Goal: Transaction & Acquisition: Purchase product/service

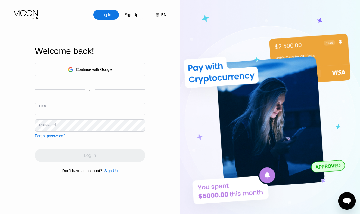
click at [104, 110] on input "text" at bounding box center [90, 109] width 110 height 12
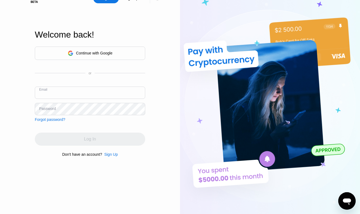
scroll to position [16, 0]
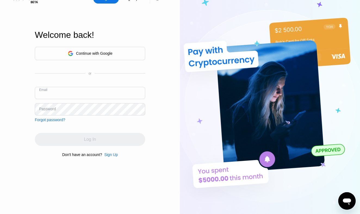
click at [103, 52] on div "Continue with Google" at bounding box center [94, 53] width 36 height 4
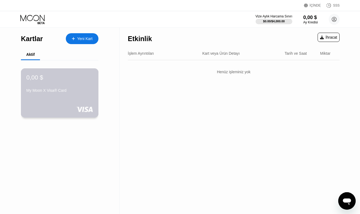
click at [77, 91] on div "My Moon X Visa® Card" at bounding box center [59, 90] width 67 height 4
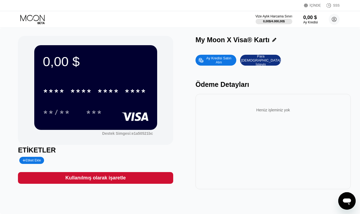
click at [224, 61] on div "Ay Kredisi Satın Alın" at bounding box center [219, 60] width 30 height 9
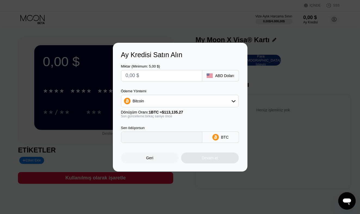
click at [177, 95] on div "Bitcoin" at bounding box center [179, 100] width 117 height 11
click at [163, 123] on div "TRON'da USDT" at bounding box center [180, 127] width 115 height 11
type input "0.00"
click at [173, 78] on input "text" at bounding box center [162, 75] width 72 height 11
type input "$5"
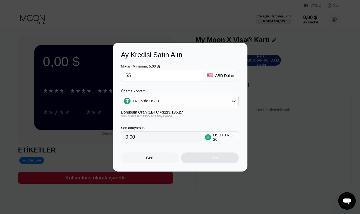
type input "5.05"
click at [168, 115] on div "Son güncelleme: birkaç saniye önce" at bounding box center [180, 116] width 118 height 4
click at [206, 158] on div "Devam et" at bounding box center [210, 158] width 16 height 4
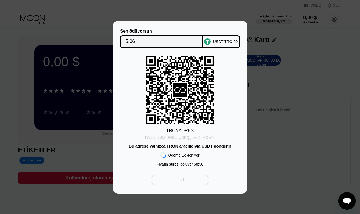
click at [180, 136] on div "TWs8punKZrJFf8k...yDKQgmkfDcMCwTq" at bounding box center [179, 137] width 71 height 4
click at [193, 152] on div "Ödeme Bekleniyor Fiyatın süresi doluyor 58:58" at bounding box center [180, 158] width 47 height 21
click at [195, 148] on div "Bu adrese yalnızca TRON aracılığıyla USDT gönderin" at bounding box center [180, 146] width 103 height 5
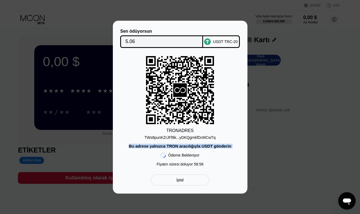
click at [195, 148] on div "Bu adrese yalnızca TRON aracılığıyla USDT gönderin" at bounding box center [180, 146] width 103 height 5
click at [181, 139] on div "TWs8punKZrJFf8k...yDKQgmkfDcMCwTq" at bounding box center [179, 137] width 71 height 4
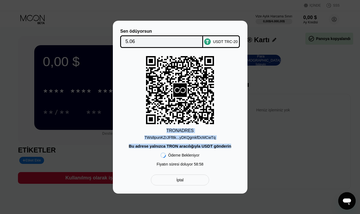
drag, startPoint x: 167, startPoint y: 131, endPoint x: 213, endPoint y: 157, distance: 52.9
click at [214, 157] on div "TRON ADRES TWs8punKZrJFf8k...yDKQgmkfDcMCwTq Bu adrese yalnızca TRON aracılığıy…" at bounding box center [180, 112] width 118 height 113
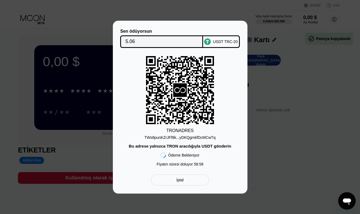
click at [213, 156] on div "TRON ADRES TWs8punKZrJFf8k...yDKQgmkfDcMCwTq Bu adrese yalnızca TRON aracılığıy…" at bounding box center [180, 112] width 118 height 113
click at [187, 155] on div "Ödeme Bekleniyor" at bounding box center [183, 155] width 31 height 4
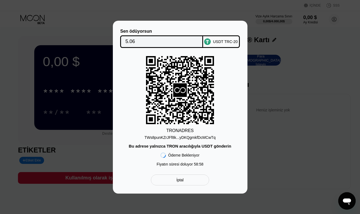
click at [138, 60] on div "TRON ADRES TWs8punKZrJFf8k...yDKQgmkfDcMCwTq Bu adrese yalnızca TRON aracılığıy…" at bounding box center [180, 112] width 118 height 113
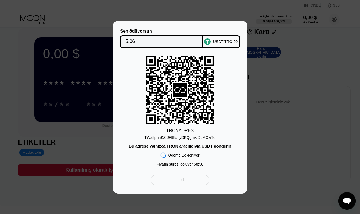
scroll to position [6, 0]
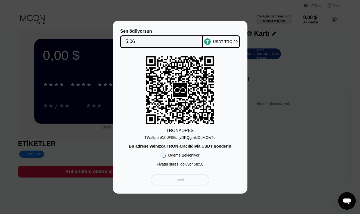
click at [196, 155] on div "Ödeme Bekleniyor" at bounding box center [183, 155] width 31 height 4
click at [187, 178] on div "İptal" at bounding box center [180, 179] width 58 height 11
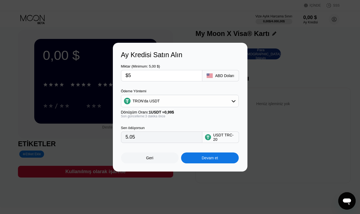
click at [155, 78] on input "$5" at bounding box center [162, 75] width 72 height 11
type input "0.00"
type input "$1"
type input "1.01"
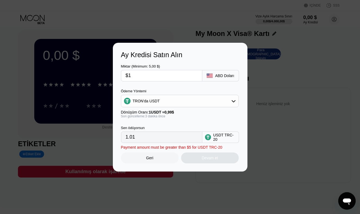
type input "$10"
type input "10.10"
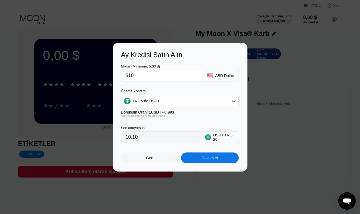
type input "$10"
click at [162, 124] on div "Sen ödüyorsun 10.10 USDT TRC-20" at bounding box center [180, 130] width 118 height 25
click at [212, 161] on div "Devam et" at bounding box center [210, 157] width 58 height 11
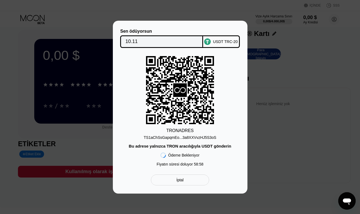
click at [178, 139] on div "TS1aChSsGapqmEo...3a8XXVvzHJ5S3oS" at bounding box center [180, 137] width 73 height 4
click at [171, 136] on div "TS1aChSsGapqmEo...3a8XXVvzHJ5S3oS" at bounding box center [180, 137] width 73 height 4
click at [191, 153] on div "Ödeme Bekleniyor" at bounding box center [183, 155] width 31 height 4
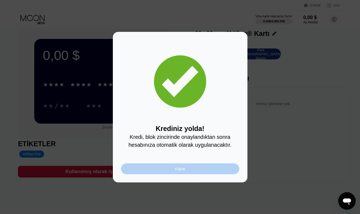
click at [182, 169] on div "Kapat" at bounding box center [180, 168] width 10 height 4
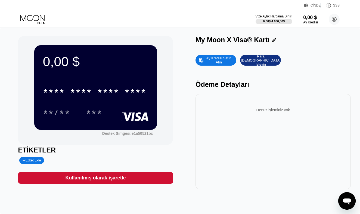
scroll to position [0, 0]
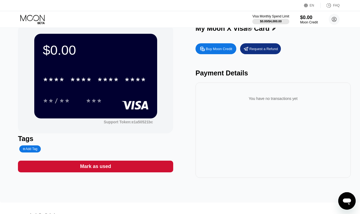
scroll to position [12, 0]
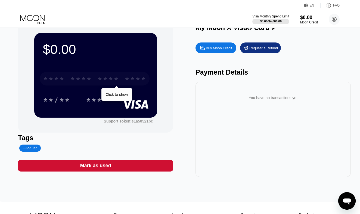
click at [131, 77] on div "****" at bounding box center [136, 79] width 22 height 9
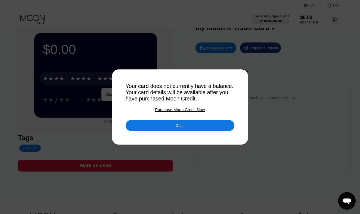
click at [189, 125] on div "Got it" at bounding box center [180, 125] width 109 height 11
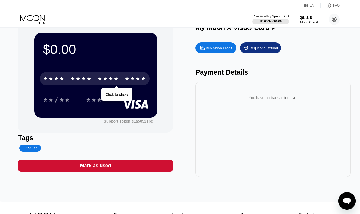
scroll to position [0, 0]
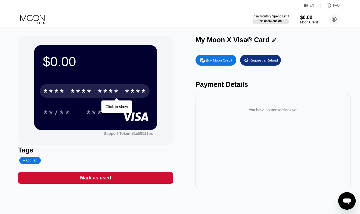
click at [237, 84] on div "Payment Details" at bounding box center [273, 85] width 155 height 8
drag, startPoint x: 250, startPoint y: 115, endPoint x: 263, endPoint y: 115, distance: 12.8
click at [253, 115] on div "You have no transactions yet" at bounding box center [273, 109] width 147 height 15
click at [267, 115] on div "You have no transactions yet" at bounding box center [273, 109] width 147 height 15
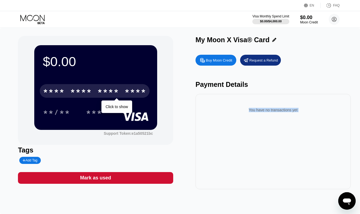
click at [267, 115] on div "You have no transactions yet" at bounding box center [273, 109] width 147 height 15
click at [270, 111] on div "You have no transactions yet" at bounding box center [273, 109] width 147 height 15
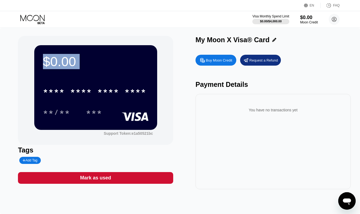
click at [168, 74] on div "$0.00 * * * * * * * * * * * * **** **/** *** Support Token: e1a50521bc" at bounding box center [95, 90] width 155 height 109
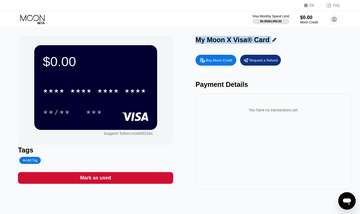
click at [177, 82] on div "$0.00 * * * * * * * * * * * * **** **/** *** Support Token: e1a50521bc Tags Add…" at bounding box center [180, 112] width 324 height 153
click at [208, 81] on div "Payment Details" at bounding box center [273, 85] width 155 height 8
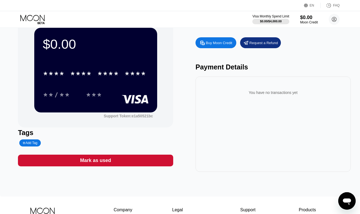
scroll to position [20, 0]
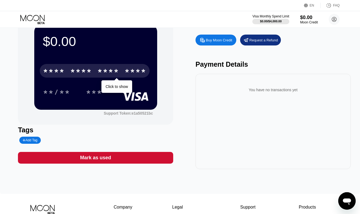
click at [121, 75] on div "* * * * * * * * * * * * ****" at bounding box center [95, 71] width 110 height 14
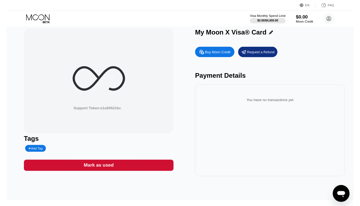
scroll to position [2, 0]
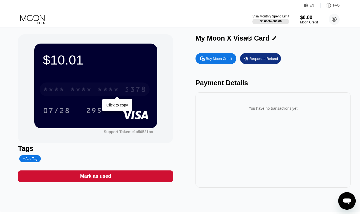
click at [114, 90] on div "* * * *" at bounding box center [108, 90] width 22 height 9
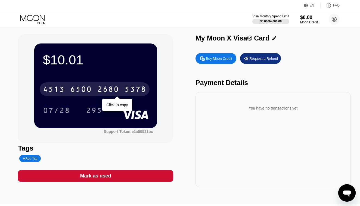
click at [106, 85] on div "[CREDIT_CARD_NUMBER]" at bounding box center [95, 89] width 110 height 14
click at [85, 85] on div "* * * * * * * * * * * * 5378" at bounding box center [95, 89] width 110 height 14
click at [88, 88] on div "6500" at bounding box center [81, 90] width 22 height 9
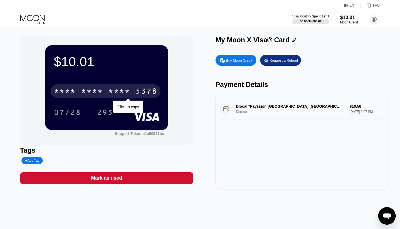
click at [125, 89] on div "* * * *" at bounding box center [119, 91] width 22 height 9
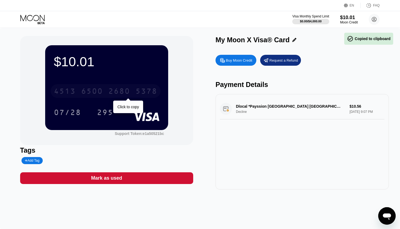
click at [125, 89] on div "2680" at bounding box center [119, 91] width 22 height 9
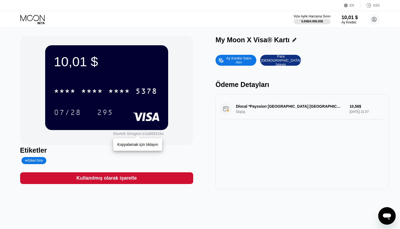
click at [148, 132] on div "Destek Simgesi: e1a50521bc" at bounding box center [138, 133] width 51 height 4
click at [360, 206] on div "Mesajlaşma penceresini aç" at bounding box center [387, 215] width 16 height 16
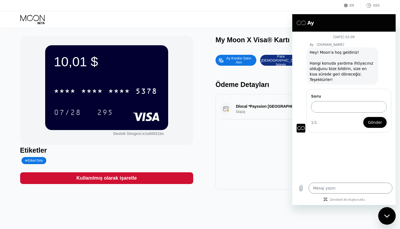
click at [351, 104] on input "Soru" at bounding box center [349, 106] width 76 height 11
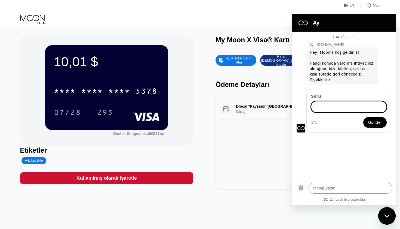
type textarea "x"
type input "What should I write as the card name?"
click at [360, 119] on span "Gönder" at bounding box center [375, 122] width 14 height 7
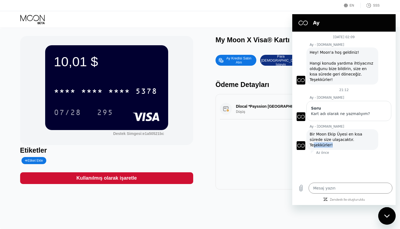
drag, startPoint x: 363, startPoint y: 133, endPoint x: 343, endPoint y: 132, distance: 19.9
click at [343, 132] on div "Moon - paywithmoon.com diyor ki: Bir Moon Ekip Üyesi en kısa sürede size ulaşac…" at bounding box center [342, 139] width 72 height 21
click at [343, 132] on span "Bir Moon Ekip Üyesi en kısa sürede size ulaşacaktır. Teşekkürler!" at bounding box center [337, 139] width 54 height 15
drag, startPoint x: 315, startPoint y: 120, endPoint x: 319, endPoint y: 121, distance: 4.6
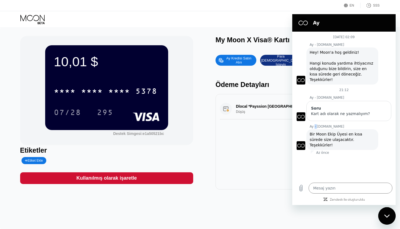
click at [319, 124] on p "Ay - paywithmoon.com" at bounding box center [353, 126] width 86 height 4
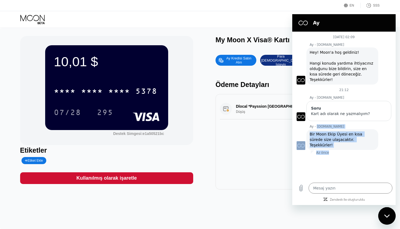
drag, startPoint x: 317, startPoint y: 120, endPoint x: 342, endPoint y: 140, distance: 33.1
click at [342, 141] on div "Ay - paywithmoon.com Moon - paywithmoon.com diyor ki: Bir Moon Ekip Üyesi en kı…" at bounding box center [346, 139] width 99 height 30
click at [342, 150] on div "Az önce" at bounding box center [353, 152] width 85 height 4
drag, startPoint x: 335, startPoint y: 144, endPoint x: 314, endPoint y: 118, distance: 34.0
click at [314, 118] on div "19 Ağustos 02:09 Ay - paywithmoon.com Ay - paywithmoon.com diyor ki: Hey! Moon'…" at bounding box center [343, 105] width 103 height 147
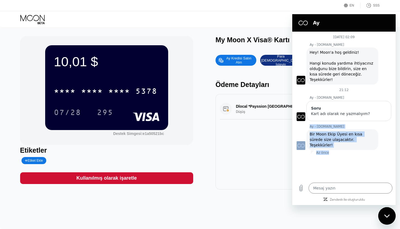
click at [314, 118] on div "19 Ağustos 02:09 Ay - paywithmoon.com Ay - paywithmoon.com diyor ki: Hey! Moon'…" at bounding box center [343, 105] width 103 height 147
drag, startPoint x: 317, startPoint y: 121, endPoint x: 335, endPoint y: 143, distance: 28.3
click at [335, 143] on div "Ay - paywithmoon.com Moon - paywithmoon.com diyor ki: Bir Moon Ekip Üyesi en kı…" at bounding box center [346, 139] width 99 height 30
click at [335, 150] on div "Az önce" at bounding box center [353, 152] width 85 height 4
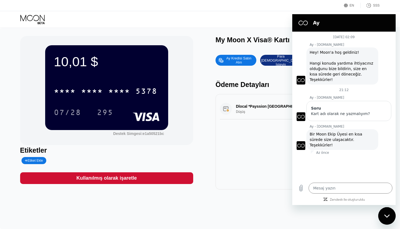
click at [97, 84] on div "**** **** **** 5378" at bounding box center [107, 89] width 106 height 18
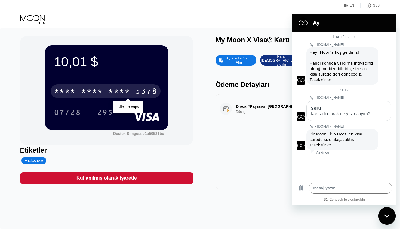
click at [97, 91] on div "****" at bounding box center [92, 91] width 22 height 9
click at [97, 91] on div "6500" at bounding box center [92, 91] width 22 height 9
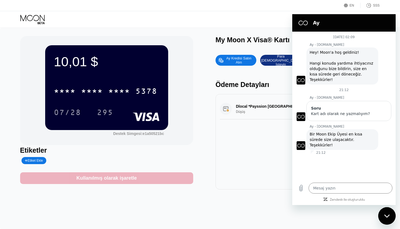
click at [137, 178] on div "Kullanılmış olarak işaretle" at bounding box center [106, 178] width 173 height 12
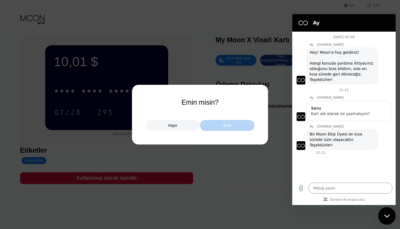
click at [222, 124] on div "Evet" at bounding box center [227, 125] width 54 height 11
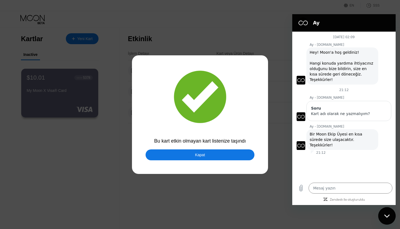
click at [243, 153] on div "Kapat" at bounding box center [200, 154] width 109 height 11
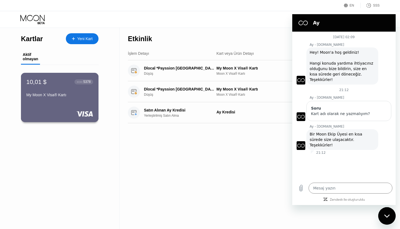
click at [80, 83] on div "● ● ● ● 5378" at bounding box center [84, 82] width 14 height 4
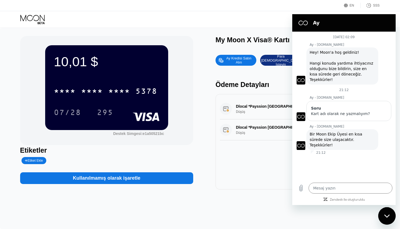
click at [360, 206] on div "Mesajlaşma penceresini kapat" at bounding box center [387, 215] width 16 height 16
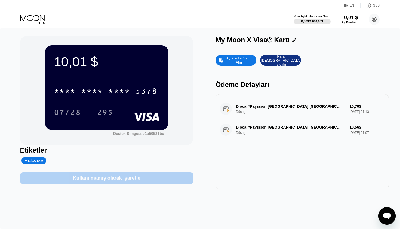
click at [164, 180] on div "Kullanılmamış olarak işaretle" at bounding box center [106, 178] width 173 height 12
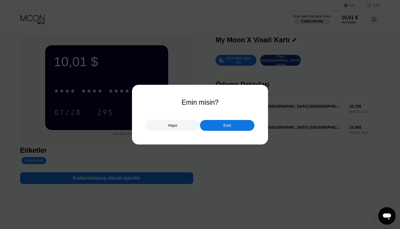
click at [243, 127] on div "Evet" at bounding box center [227, 125] width 54 height 11
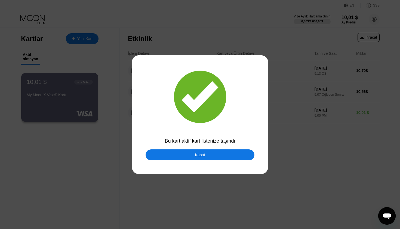
click at [223, 152] on div "Kapat" at bounding box center [200, 154] width 109 height 11
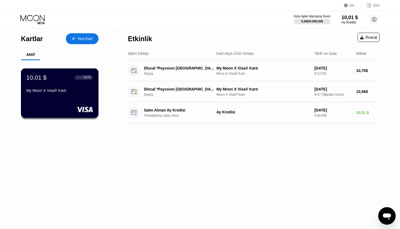
click at [69, 92] on div "My Moon X Visa® Kartı" at bounding box center [59, 90] width 67 height 4
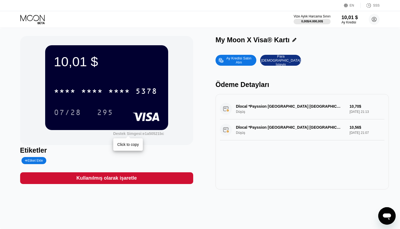
click at [133, 134] on div "Destek Simgesi: e1a50521bc" at bounding box center [138, 133] width 51 height 4
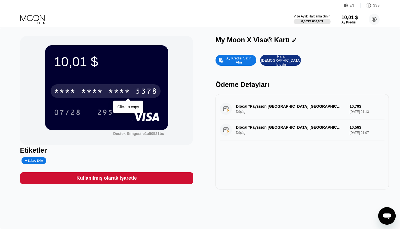
click at [103, 91] on div "**** **** **** 5378" at bounding box center [106, 91] width 110 height 14
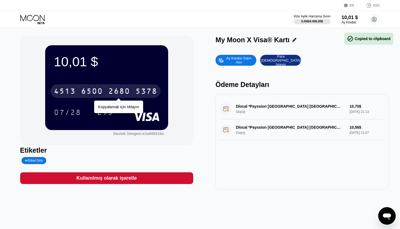
click at [103, 91] on div "4513 6500 2680 5378" at bounding box center [106, 91] width 110 height 14
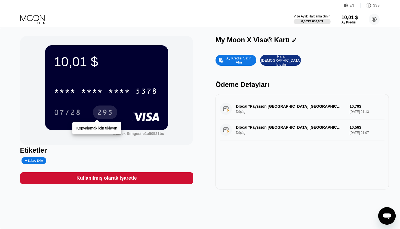
click at [110, 111] on div "295" at bounding box center [105, 113] width 16 height 9
type textarea "x"
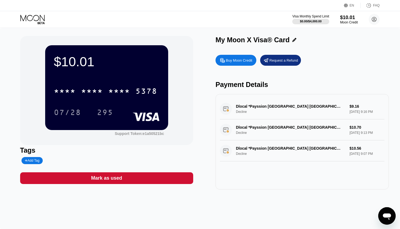
click at [229, 111] on div "Dlocal *Payssion [GEOGRAPHIC_DATA] MT Decline $9.16 [DATE] 9:16 PM" at bounding box center [302, 108] width 165 height 21
click at [237, 112] on div "Dlocal *Payssion [GEOGRAPHIC_DATA] MT Decline $9.16 [DATE] 9:16 PM" at bounding box center [302, 108] width 165 height 21
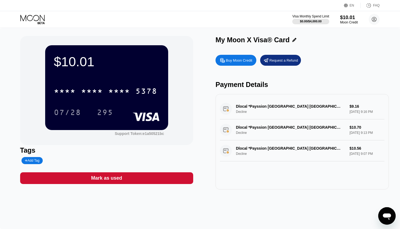
click at [237, 112] on div "Dlocal *Payssion [GEOGRAPHIC_DATA] MT Decline $9.16 [DATE] 9:16 PM" at bounding box center [302, 108] width 165 height 21
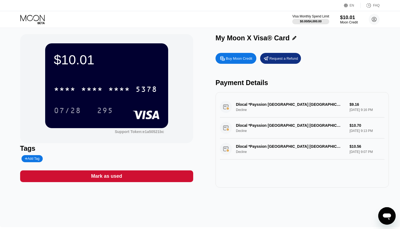
scroll to position [3, 0]
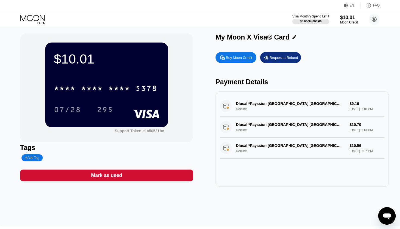
click at [359, 109] on div "Dlocal *Payssion [GEOGRAPHIC_DATA] MT Decline $9.16 [DATE] 9:16 PM" at bounding box center [302, 105] width 165 height 21
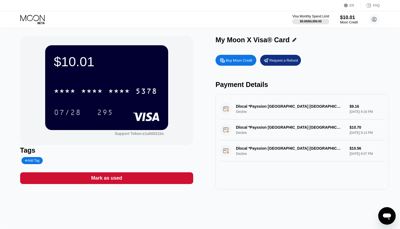
scroll to position [0, 0]
click at [243, 135] on div "Dlocal *Payssion [GEOGRAPHIC_DATA] MT Decline $10.70 [DATE] 9:13 PM" at bounding box center [302, 129] width 165 height 21
click at [261, 128] on div "Dlocal *Payssion [GEOGRAPHIC_DATA] MT Decline $10.70 [DATE] 9:13 PM" at bounding box center [302, 129] width 165 height 21
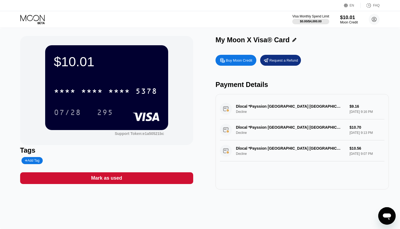
click at [118, 53] on div "$10.01 * * * * * * * * * * * * 5378 07/28 295" at bounding box center [106, 87] width 123 height 84
click at [386, 220] on icon "Mesajlaşma penceresini aç" at bounding box center [387, 216] width 10 height 10
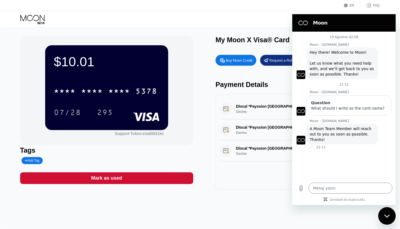
click at [352, 127] on span "A Moon Team Member will reach out to you as soon as possible. Thanks!" at bounding box center [341, 133] width 63 height 15
copy span "A Moon Team Member will reach out to you as soon as possible. Thanks!"
click at [342, 195] on div "Mesaj yazın x" at bounding box center [343, 187] width 103 height 17
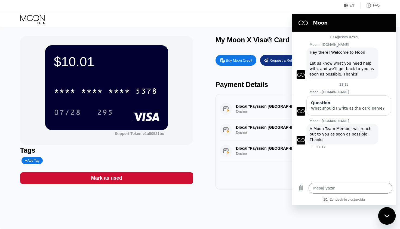
click at [342, 193] on div "Mesaj yazın x" at bounding box center [343, 187] width 103 height 17
click at [343, 190] on textarea at bounding box center [350, 187] width 84 height 11
type textarea "h"
type textarea "x"
type textarea "hw"
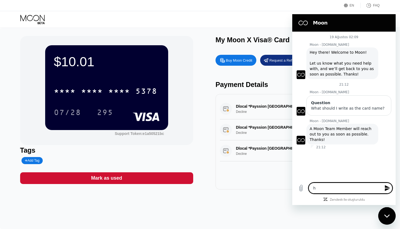
type textarea "x"
type textarea "hwt"
type textarea "x"
type textarea "hw"
type textarea "x"
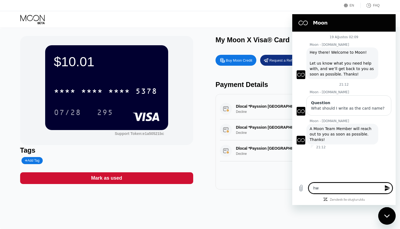
type textarea "h"
type textarea "x"
type textarea "he"
type textarea "x"
type textarea "hey"
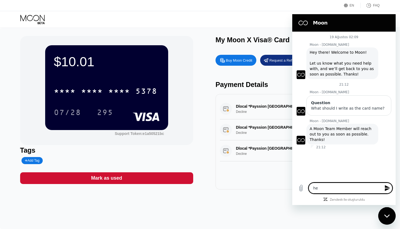
type textarea "x"
click at [348, 131] on span "A Moon Team Member will reach out to you as soon as possible. Thanks!" at bounding box center [341, 133] width 63 height 15
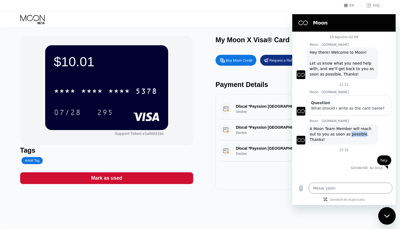
click at [348, 131] on span "A Moon Team Member will reach out to you as soon as possible. Thanks!" at bounding box center [341, 133] width 63 height 15
click at [334, 132] on span "A Moon Team Member will reach out to you as soon as possible. Thanks!" at bounding box center [341, 133] width 63 height 15
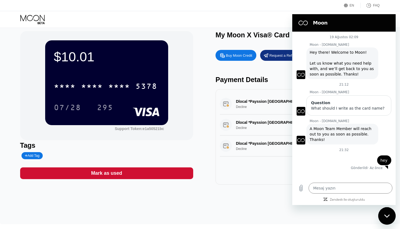
scroll to position [9, 0]
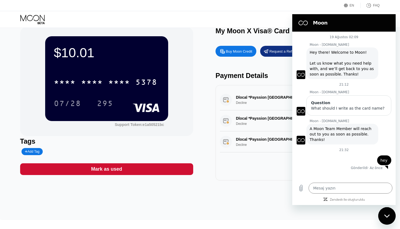
click at [382, 209] on div "Mesajlaşma penceresini kapat" at bounding box center [387, 215] width 16 height 16
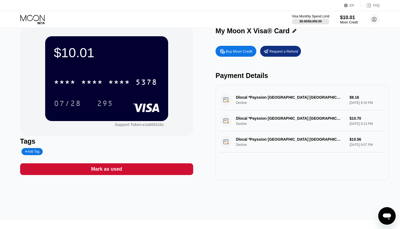
click at [318, 20] on div "$0.00 / $4,000.00" at bounding box center [311, 21] width 22 height 3
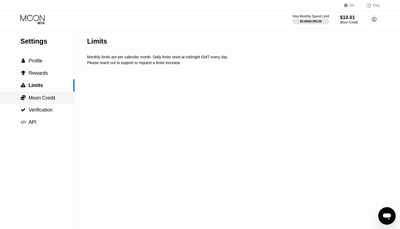
click at [43, 96] on span "Moon Credit" at bounding box center [42, 97] width 27 height 5
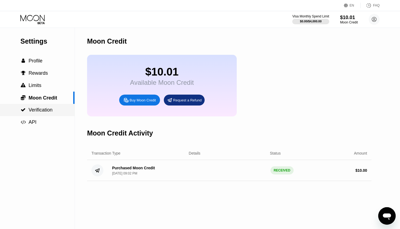
click at [45, 110] on span "Verification" at bounding box center [41, 109] width 24 height 5
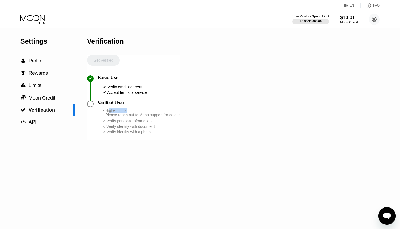
drag, startPoint x: 110, startPoint y: 110, endPoint x: 147, endPoint y: 111, distance: 36.8
click at [147, 111] on div "- Higher limits - Please reach out to Moon support for details" at bounding box center [141, 112] width 77 height 9
click at [147, 114] on div "- Higher limits - Please reach out to Moon support for details" at bounding box center [141, 112] width 77 height 9
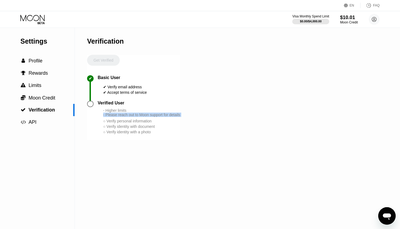
click at [147, 114] on div "- Higher limits - Please reach out to Moon support for details" at bounding box center [141, 112] width 77 height 9
click at [141, 121] on div "○ Verify personal information" at bounding box center [141, 121] width 77 height 4
click at [140, 128] on div "○ Verify identity with document" at bounding box center [141, 126] width 77 height 4
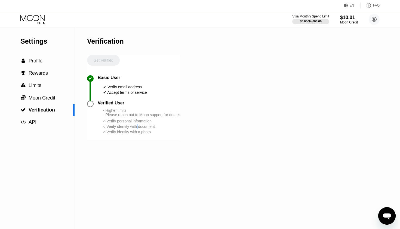
click at [140, 128] on div "○ Verify identity with document" at bounding box center [141, 126] width 77 height 4
click at [140, 132] on div "○ Verify identity with a photo" at bounding box center [141, 131] width 77 height 4
click at [92, 102] on div at bounding box center [90, 103] width 7 height 7
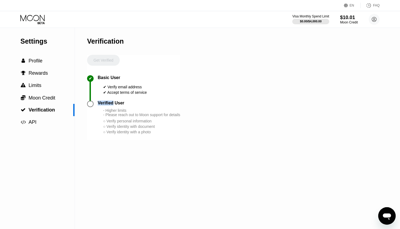
click at [92, 102] on div at bounding box center [90, 103] width 7 height 7
click at [46, 57] on div " Profile" at bounding box center [37, 61] width 75 height 12
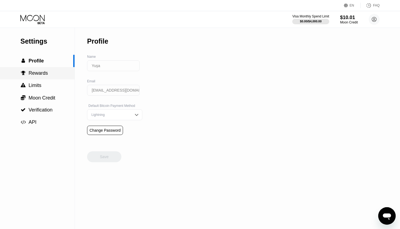
click at [57, 73] on div " Rewards" at bounding box center [37, 73] width 75 height 6
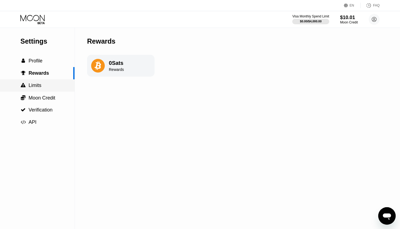
click at [58, 80] on div " Limits" at bounding box center [37, 85] width 75 height 12
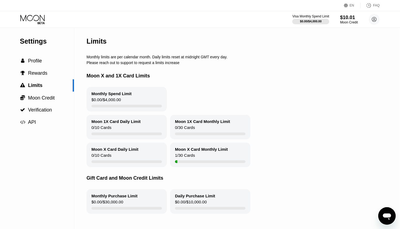
scroll to position [0, 1]
click at [35, 21] on icon at bounding box center [32, 20] width 25 height 10
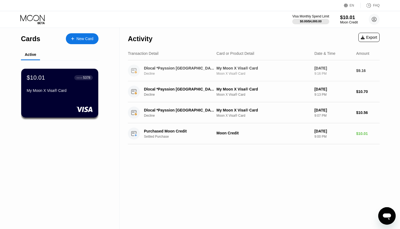
drag, startPoint x: 122, startPoint y: 64, endPoint x: 165, endPoint y: 61, distance: 42.2
click at [165, 62] on div "Activity Export Transaction Detail Card or Product Detail Date & Time Amount Dl…" at bounding box center [254, 128] width 268 height 201
click at [165, 61] on div "Dlocal *Payssion Hong Kong MT Decline My Moon X Visa® Card Moon X Visa® Card Au…" at bounding box center [254, 70] width 252 height 21
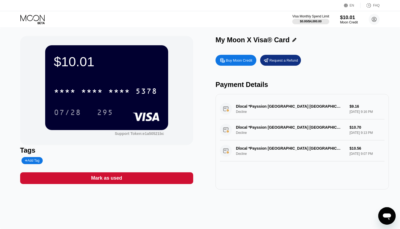
click at [234, 106] on div "Dlocal *Payssion Hong Kong MT Decline $9.16 Aug 20, 2025 9:16 PM" at bounding box center [302, 108] width 165 height 21
click at [227, 107] on div "Dlocal *Payssion Hong Kong MT Decline $9.16 Aug 20, 2025 9:16 PM" at bounding box center [302, 108] width 165 height 21
drag, startPoint x: 221, startPoint y: 107, endPoint x: 291, endPoint y: 107, distance: 69.9
click at [291, 108] on div "Dlocal *Payssion Hong Kong MT Decline $9.16 Aug 20, 2025 9:16 PM" at bounding box center [302, 108] width 165 height 21
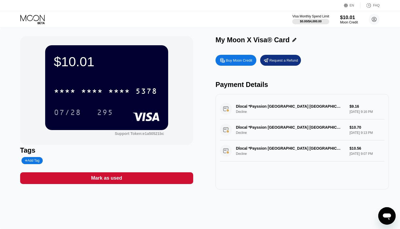
drag, startPoint x: 387, startPoint y: 113, endPoint x: 343, endPoint y: 103, distance: 45.5
click at [343, 103] on div "Dlocal *Payssion Hong Kong MT Decline $9.16 Aug 20, 2025 9:16 PM Dlocal *Payssi…" at bounding box center [301, 141] width 173 height 95
click at [353, 103] on div "Dlocal *Payssion Hong Kong MT Decline $9.16 Aug 20, 2025 9:16 PM" at bounding box center [302, 108] width 165 height 21
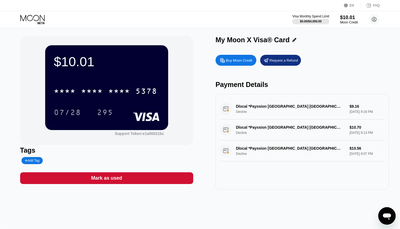
drag, startPoint x: 236, startPoint y: 106, endPoint x: 300, endPoint y: 110, distance: 64.6
click at [300, 110] on div "Dlocal *Payssion Hong Kong MT Decline $9.16 Aug 20, 2025 9:16 PM" at bounding box center [302, 108] width 165 height 21
click at [300, 109] on div "Dlocal *Payssion Hong Kong MT Decline $9.16 Aug 20, 2025 9:16 PM" at bounding box center [302, 108] width 165 height 21
click at [376, 20] on icon at bounding box center [374, 19] width 11 height 11
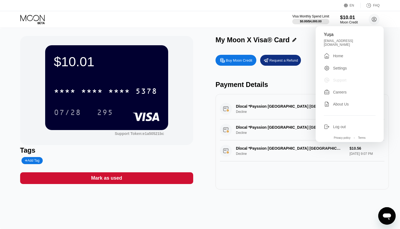
click at [339, 78] on div "Support" at bounding box center [339, 80] width 13 height 4
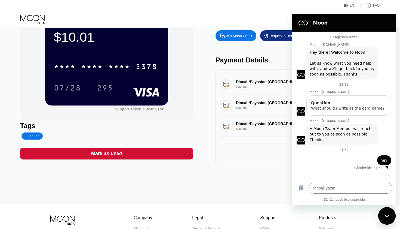
scroll to position [31, 0]
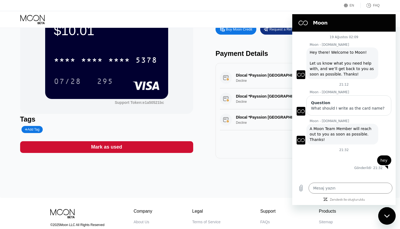
click at [298, 24] on figure at bounding box center [303, 22] width 11 height 11
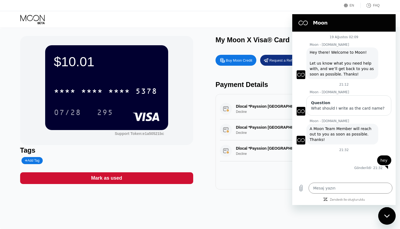
scroll to position [0, 0]
click at [118, 39] on div "$10.01 * * * * * * * * * * * * 5378 07/28 295 Support Token: e1a50521bc" at bounding box center [106, 90] width 173 height 109
click at [354, 10] on div "EN Language English Save FAQ" at bounding box center [200, 5] width 400 height 11
click at [346, 20] on h2 "Moon" at bounding box center [351, 23] width 77 height 7
click at [353, 4] on div "EN" at bounding box center [352, 6] width 5 height 4
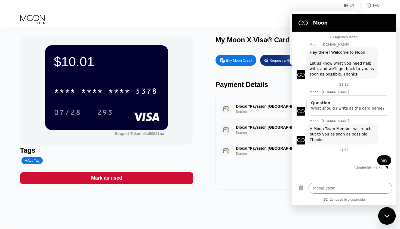
click at [326, 10] on div "EN Language English Save FAQ" at bounding box center [200, 5] width 400 height 11
click at [304, 10] on div "EN Language English Save FAQ" at bounding box center [200, 5] width 400 height 11
click at [259, 35] on div "$10.01 * * * * * * * * * * * * 5378 07/28 295 Support Token: e1a50521bc Tags Ad…" at bounding box center [200, 128] width 400 height 201
click at [259, 37] on div "My Moon X Visa® Card" at bounding box center [252, 40] width 74 height 8
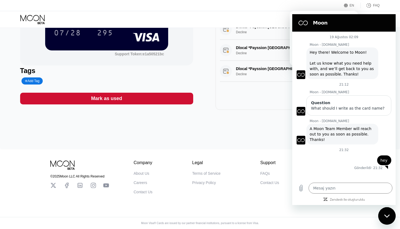
scroll to position [81, 0]
click at [148, 172] on div "About Us" at bounding box center [142, 173] width 16 height 4
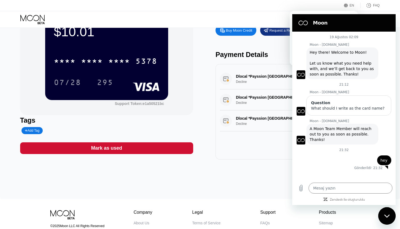
scroll to position [21, 0]
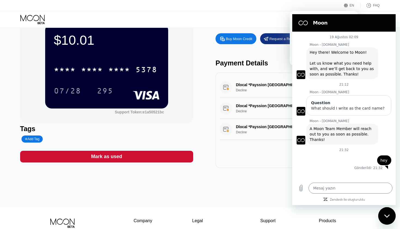
click at [210, 74] on div "$10.01 * * * * * * * * * * * * 5378 07/28 295 Support Token: e1a50521bc Tags Ad…" at bounding box center [200, 90] width 360 height 153
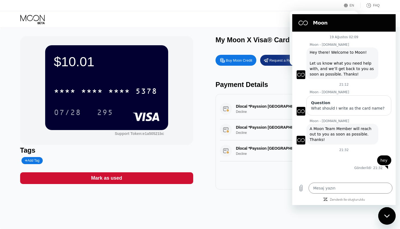
click at [384, 212] on div "Mesajlaşma penceresini kapat" at bounding box center [387, 215] width 16 height 16
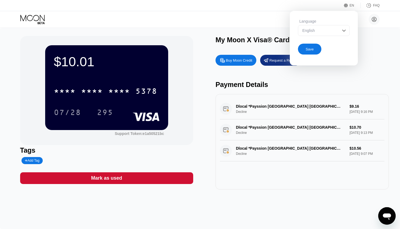
scroll to position [0, 0]
click at [311, 100] on div "Dlocal *Payssion Hong Kong MT Decline $9.16 Aug 20, 2025 9:16 PM" at bounding box center [302, 108] width 165 height 21
click at [348, 4] on icon at bounding box center [346, 6] width 4 height 4
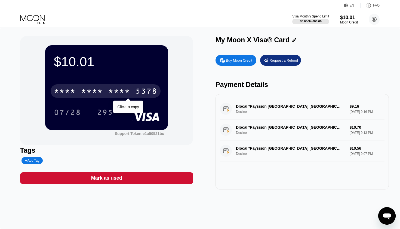
click at [106, 95] on div "* * * * * * * * * * * * 5378" at bounding box center [106, 91] width 110 height 14
click at [106, 95] on div "4513 6500 2680 5378" at bounding box center [106, 91] width 110 height 14
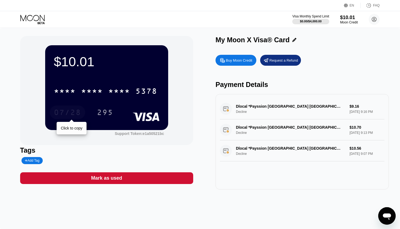
click at [76, 113] on div "07/28" at bounding box center [67, 113] width 27 height 9
type textarea "x"
